Goal: Transaction & Acquisition: Subscribe to service/newsletter

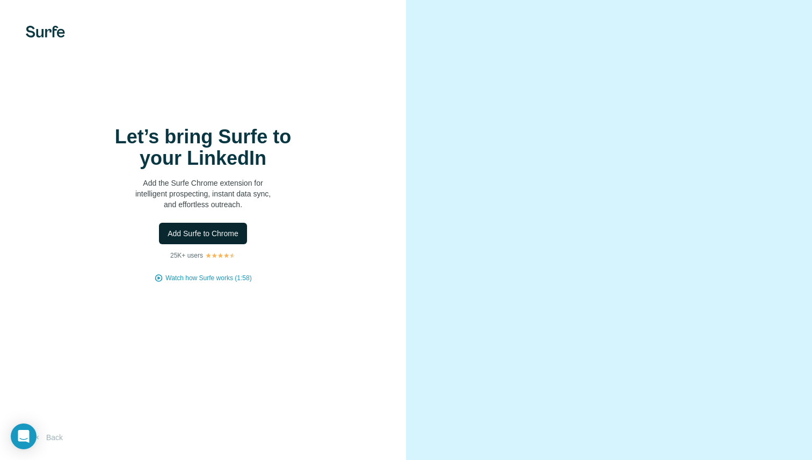
click at [209, 235] on span "Add Surfe to Chrome" at bounding box center [203, 233] width 71 height 11
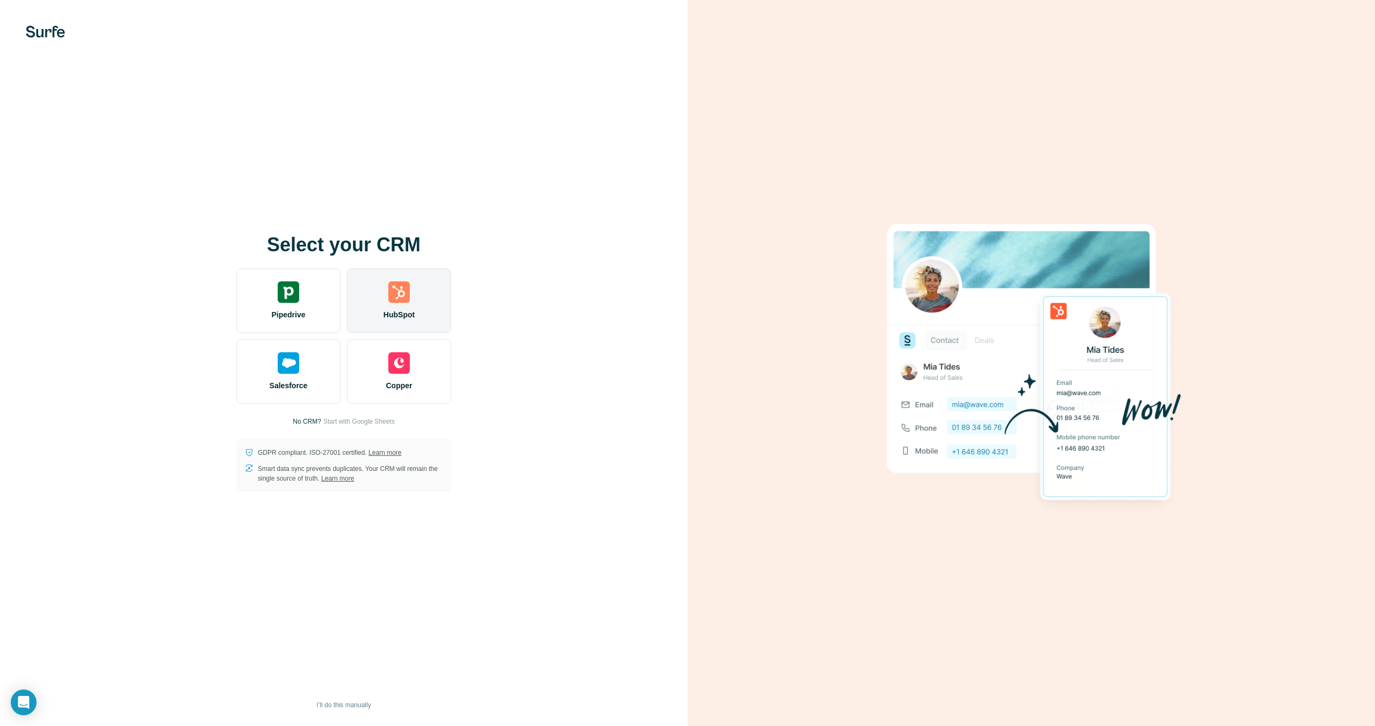
click at [418, 284] on div "HubSpot" at bounding box center [399, 300] width 104 height 64
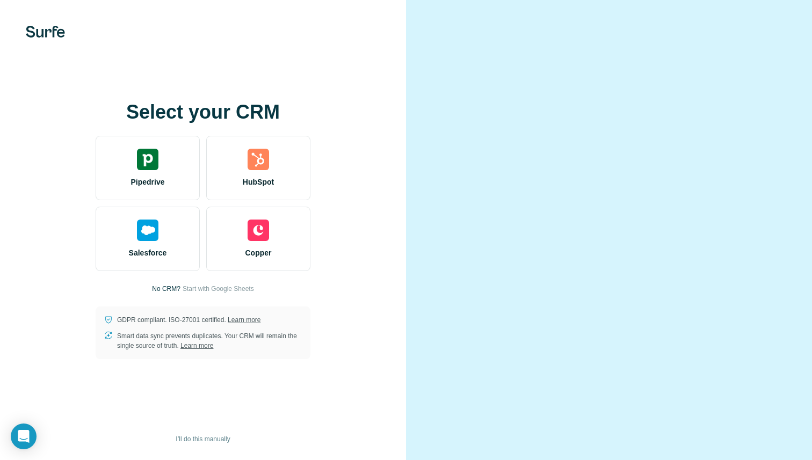
click at [47, 37] on img at bounding box center [45, 32] width 39 height 12
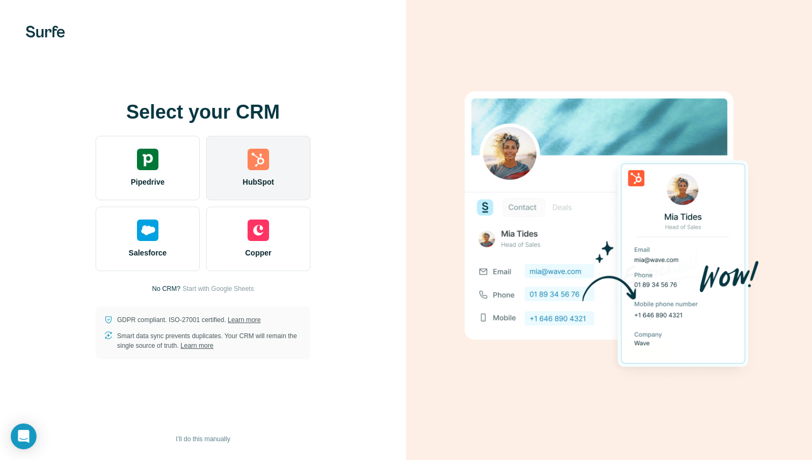
click at [250, 181] on span "HubSpot" at bounding box center [258, 182] width 31 height 11
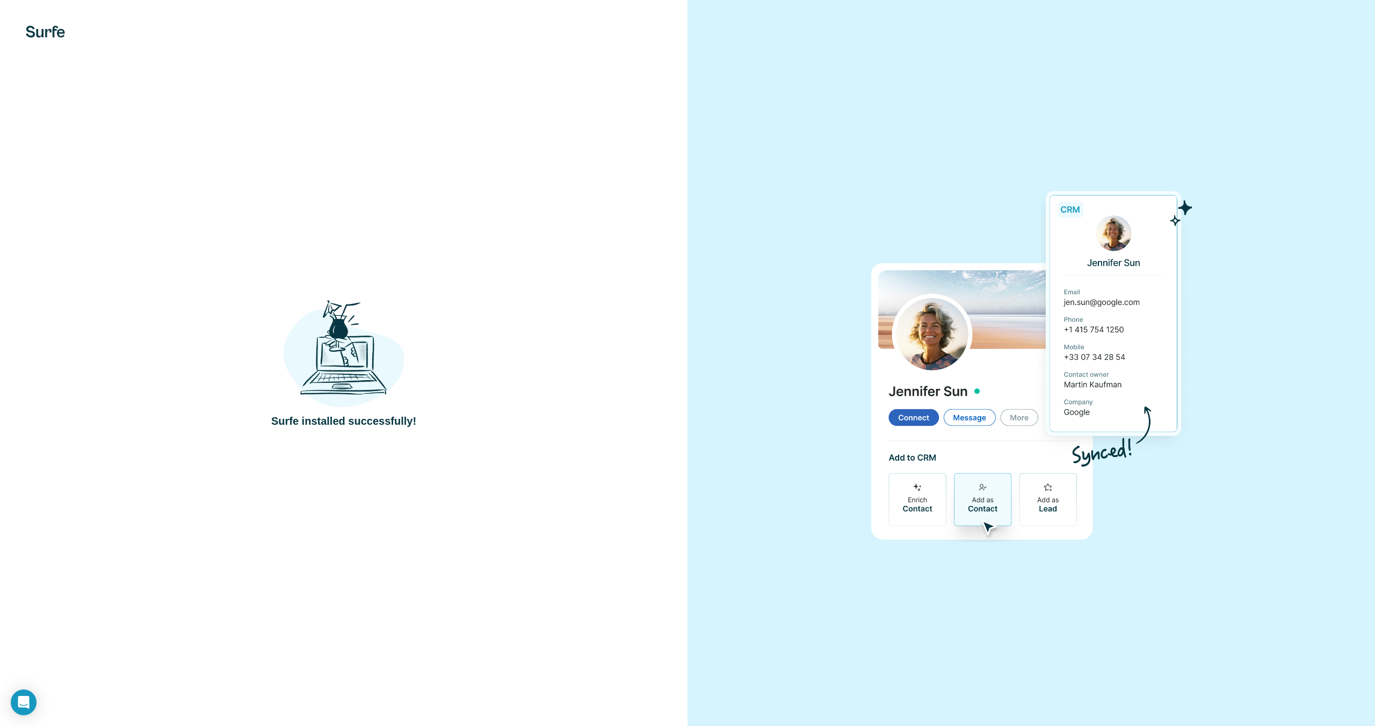
click at [365, 235] on div "Surfe installed successfully!" at bounding box center [343, 363] width 687 height 726
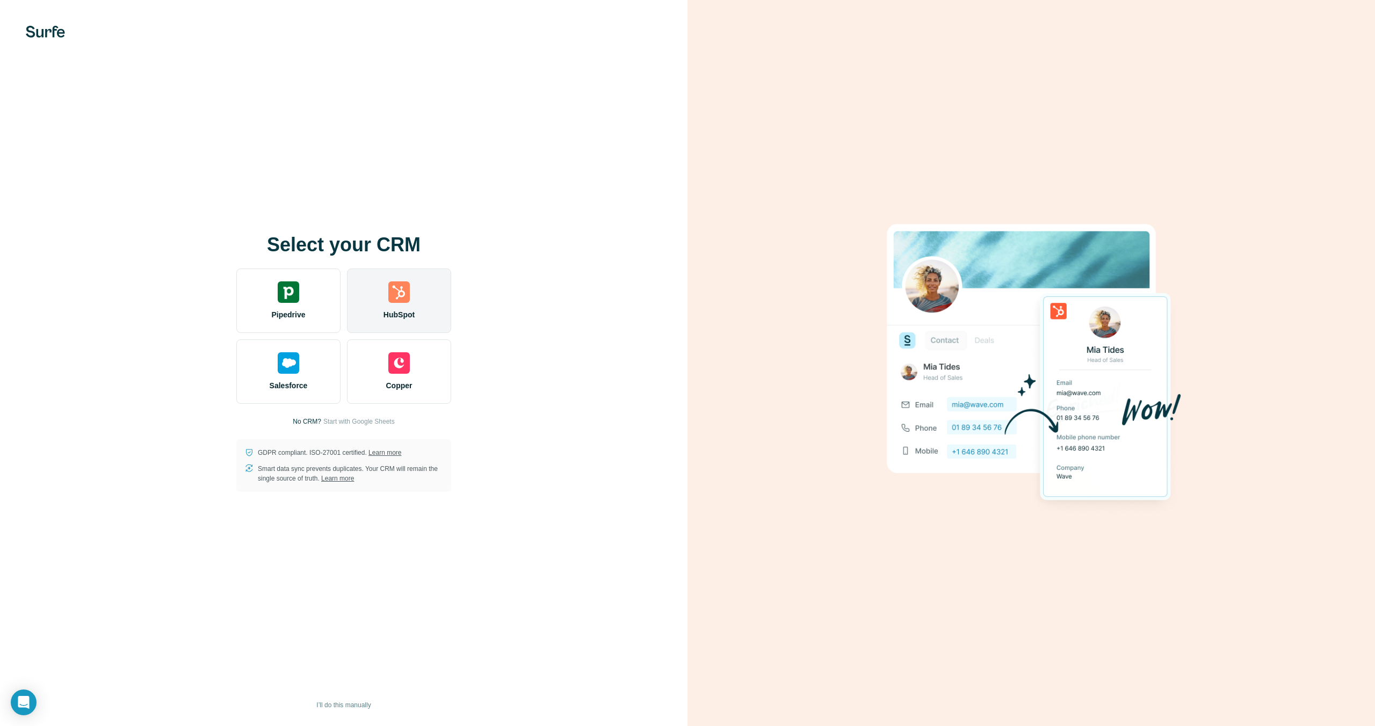
click at [415, 307] on div "HubSpot" at bounding box center [399, 300] width 104 height 64
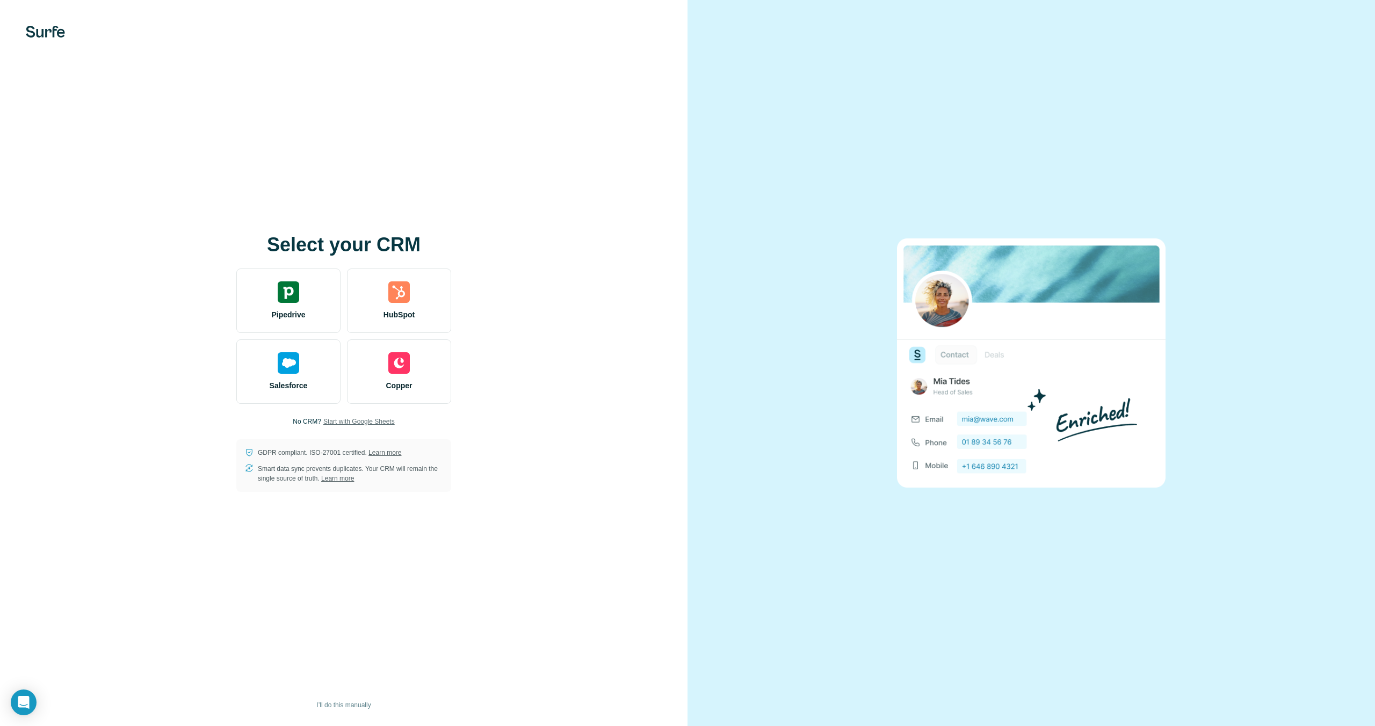
click at [345, 420] on span "Start with Google Sheets" at bounding box center [358, 422] width 71 height 10
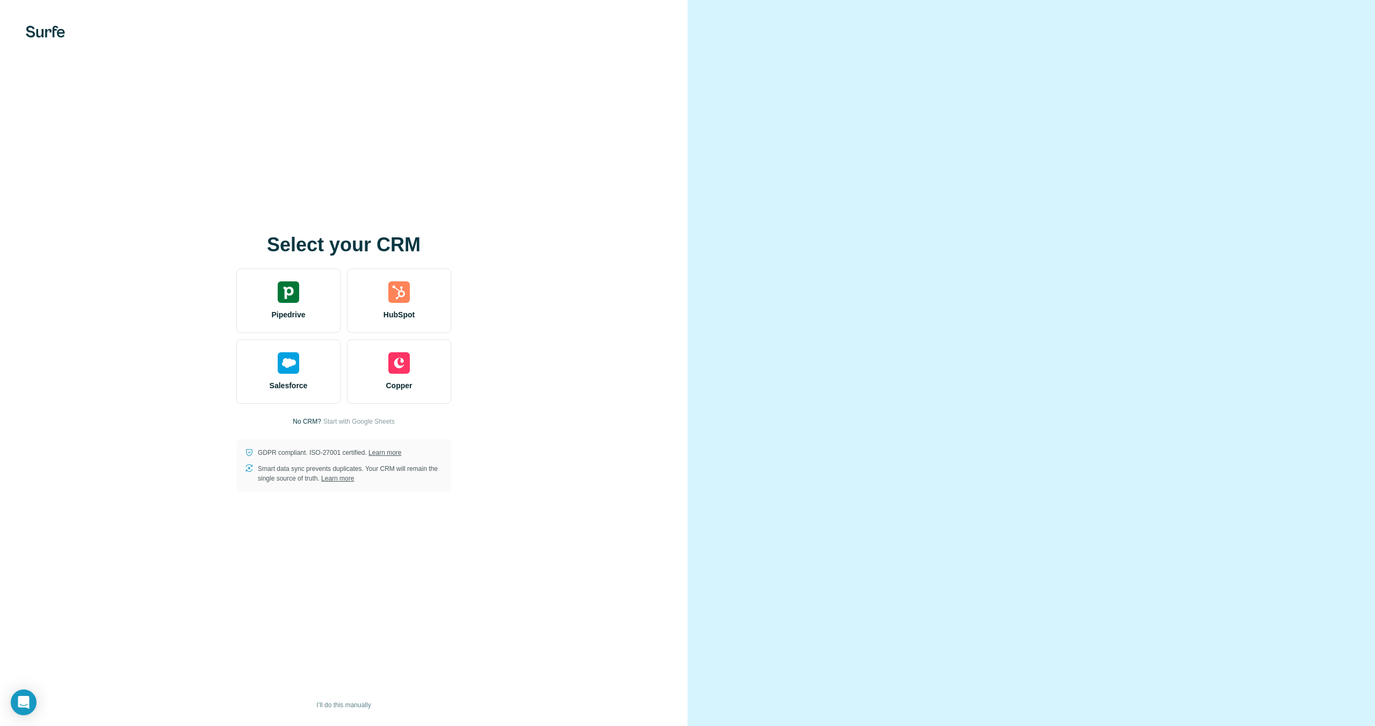
click at [19, 29] on div at bounding box center [343, 32] width 687 height 12
click at [42, 33] on img at bounding box center [45, 32] width 39 height 12
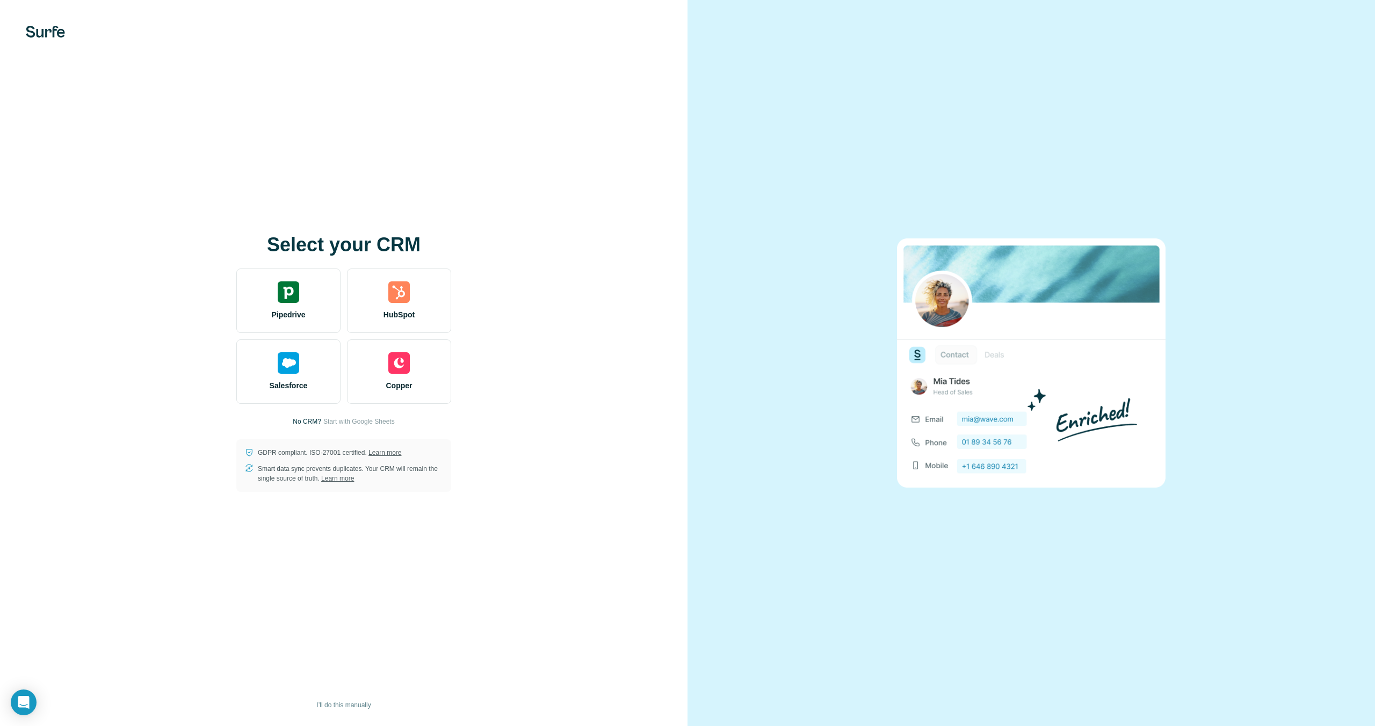
click at [37, 22] on div "Select your CRM Pipedrive HubSpot Salesforce Copper No CRM? Start with Google S…" at bounding box center [343, 363] width 687 height 726
